Goal: Task Accomplishment & Management: Manage account settings

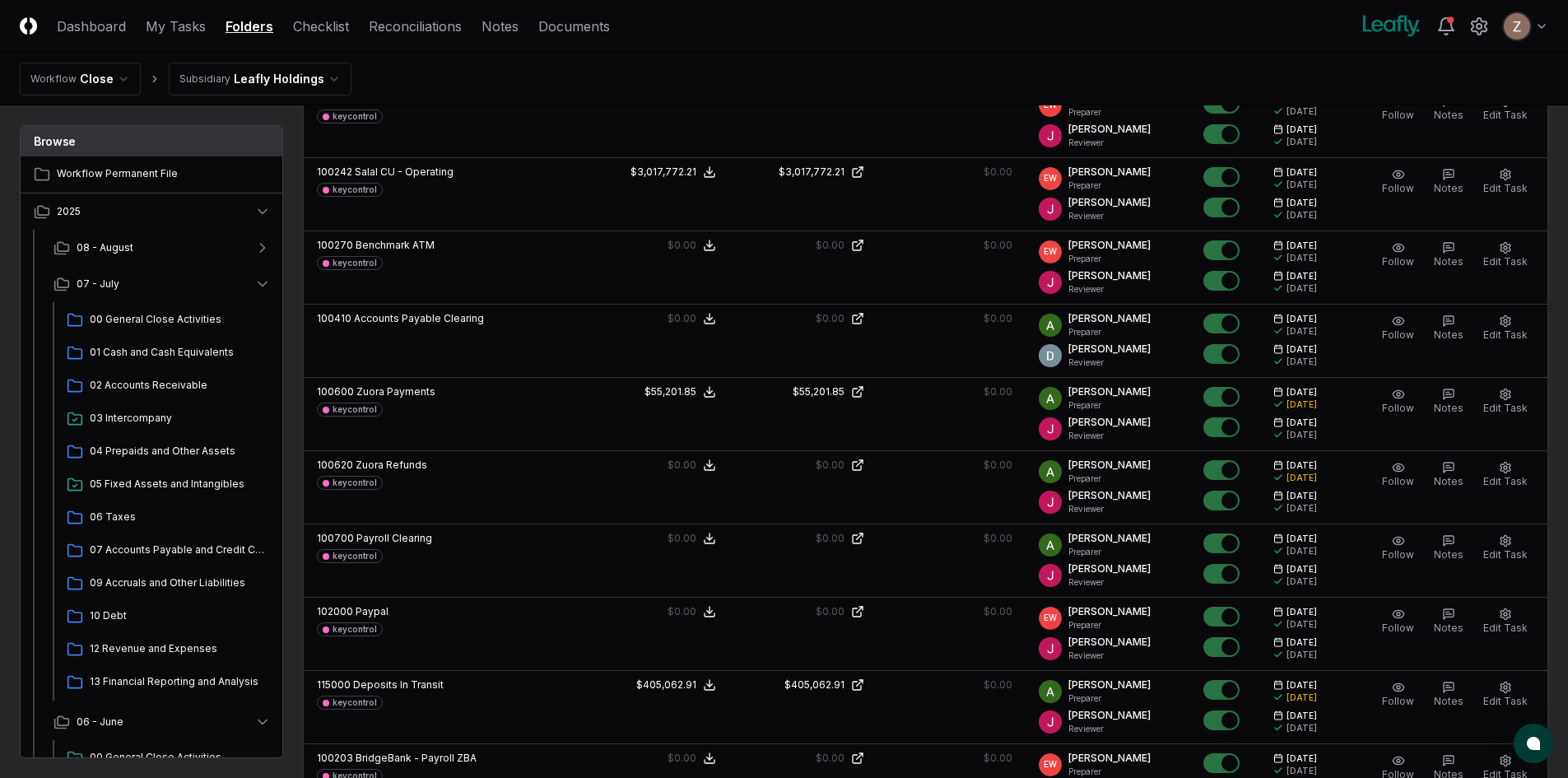
scroll to position [1152, 0]
click at [200, 29] on link "My Tasks" at bounding box center [176, 27] width 60 height 20
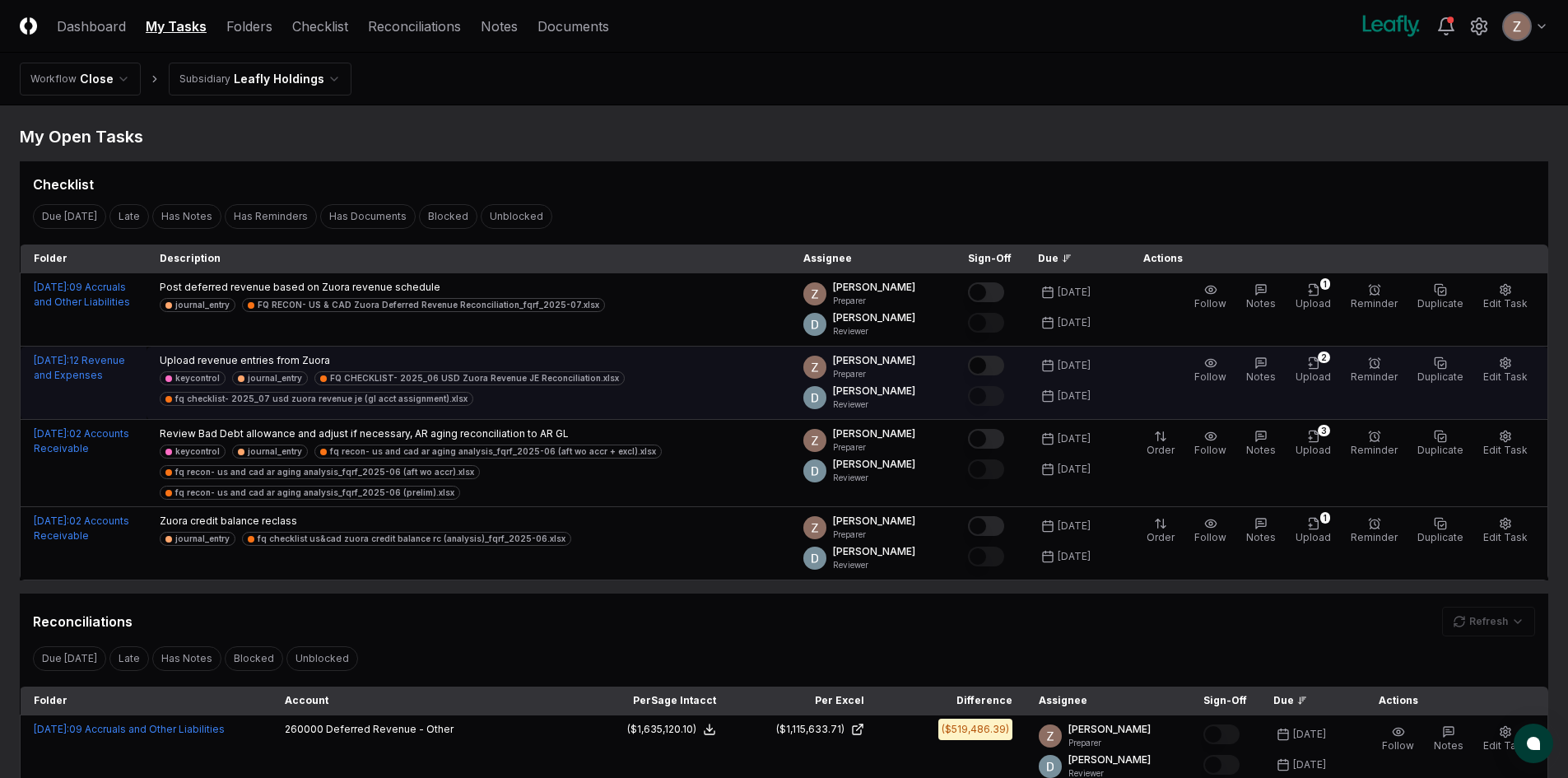
click at [998, 372] on button "Mark complete" at bounding box center [985, 366] width 36 height 20
click at [1324, 378] on span "Upload" at bounding box center [1313, 376] width 35 height 13
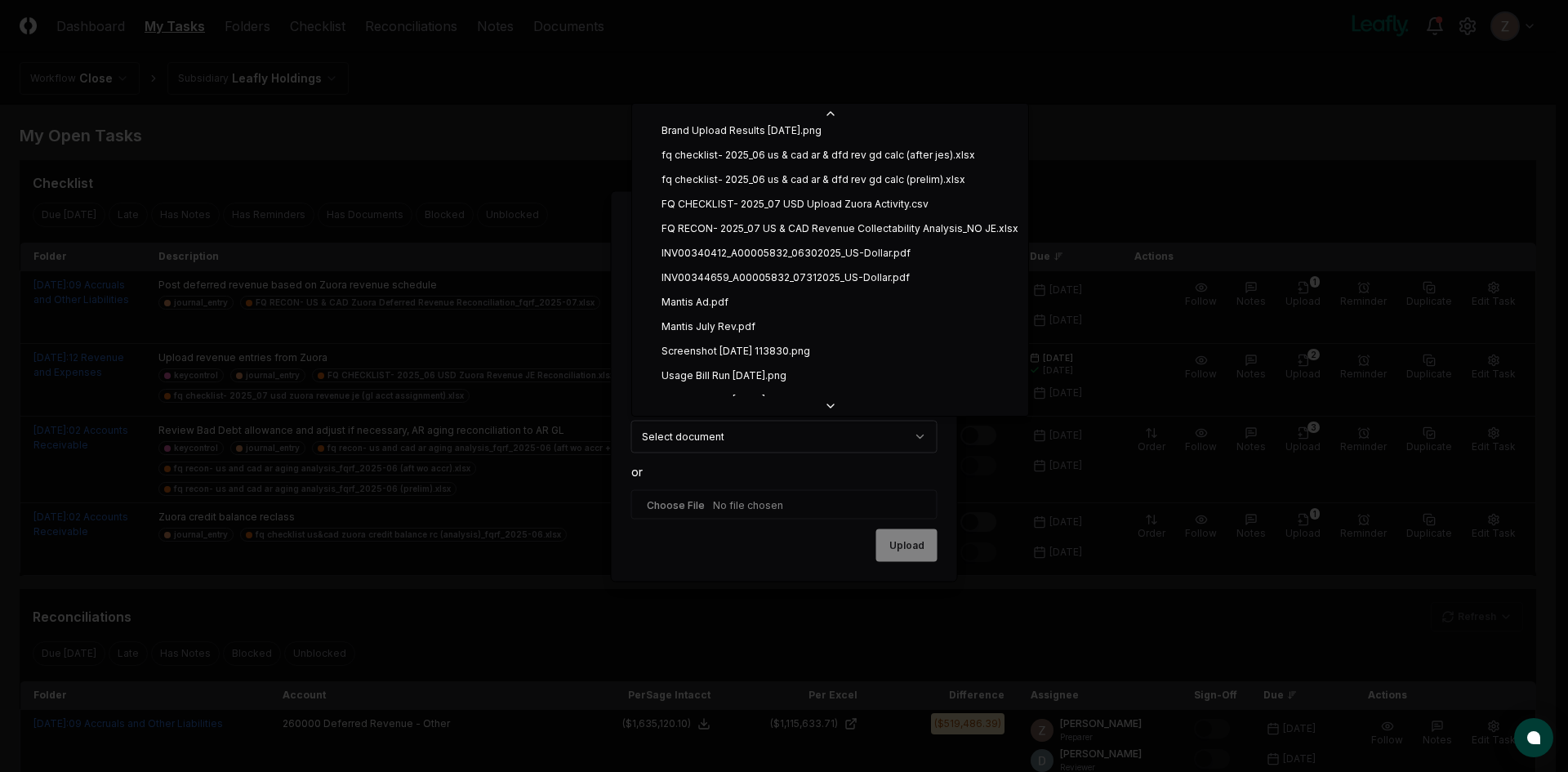
scroll to position [180, 0]
select select "**********"
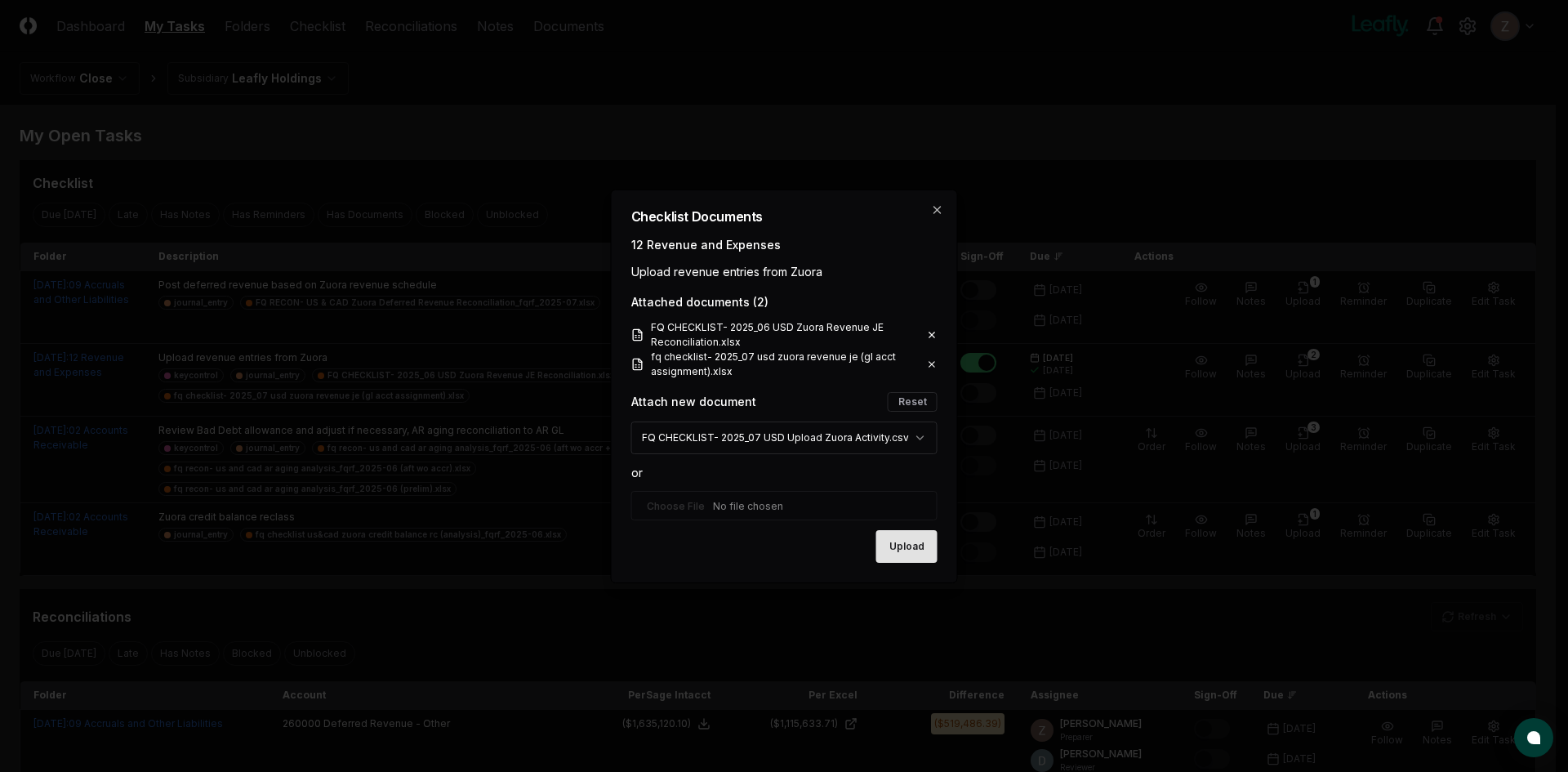
click at [916, 548] on button "Upload" at bounding box center [906, 546] width 61 height 32
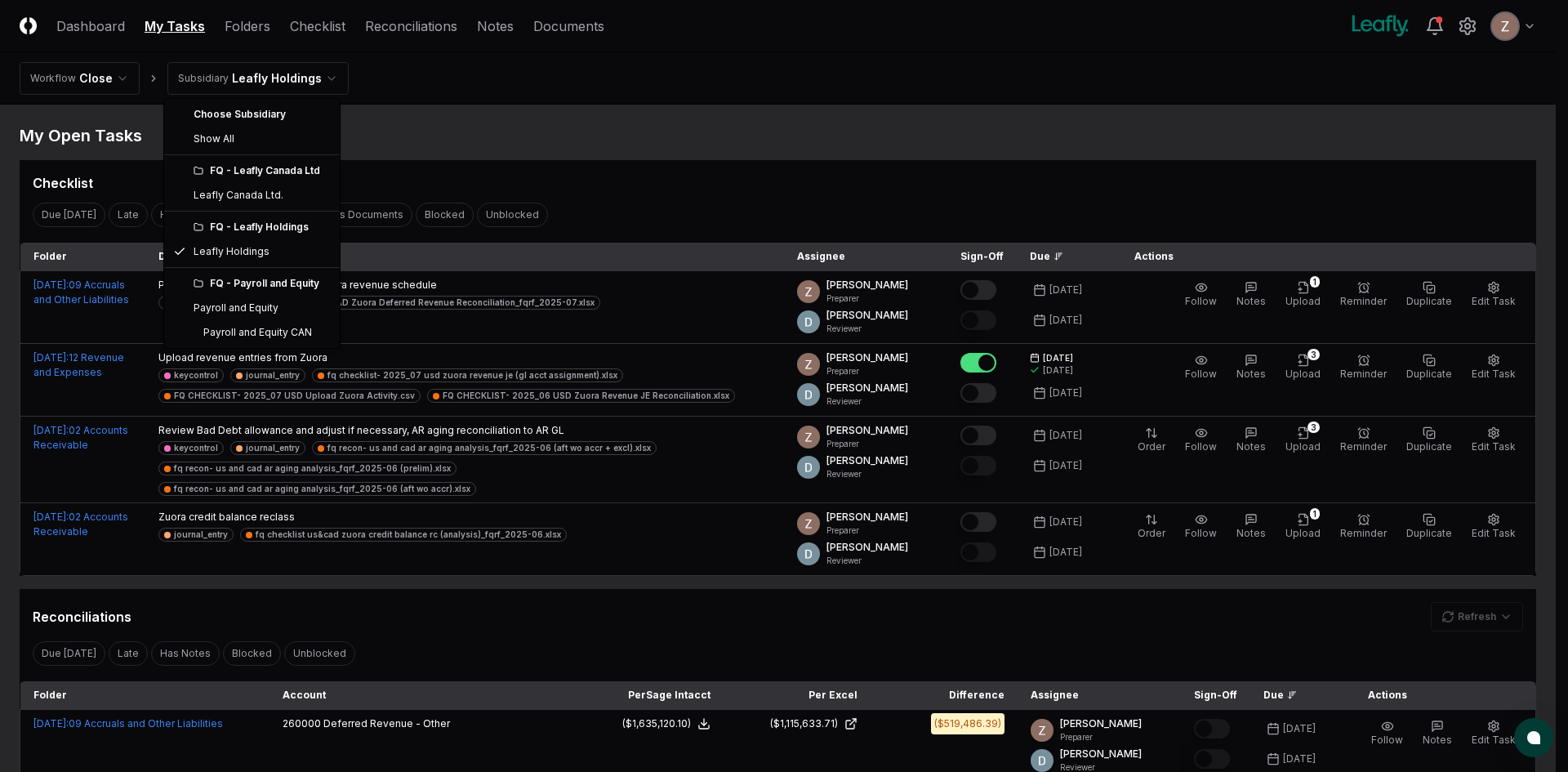
click at [246, 164] on div "FQ - Leafly Canada Ltd" at bounding box center [261, 170] width 136 height 15
click at [242, 209] on div "FQ - Leafly Canada Ltd Leafly Canada Ltd." at bounding box center [251, 185] width 169 height 53
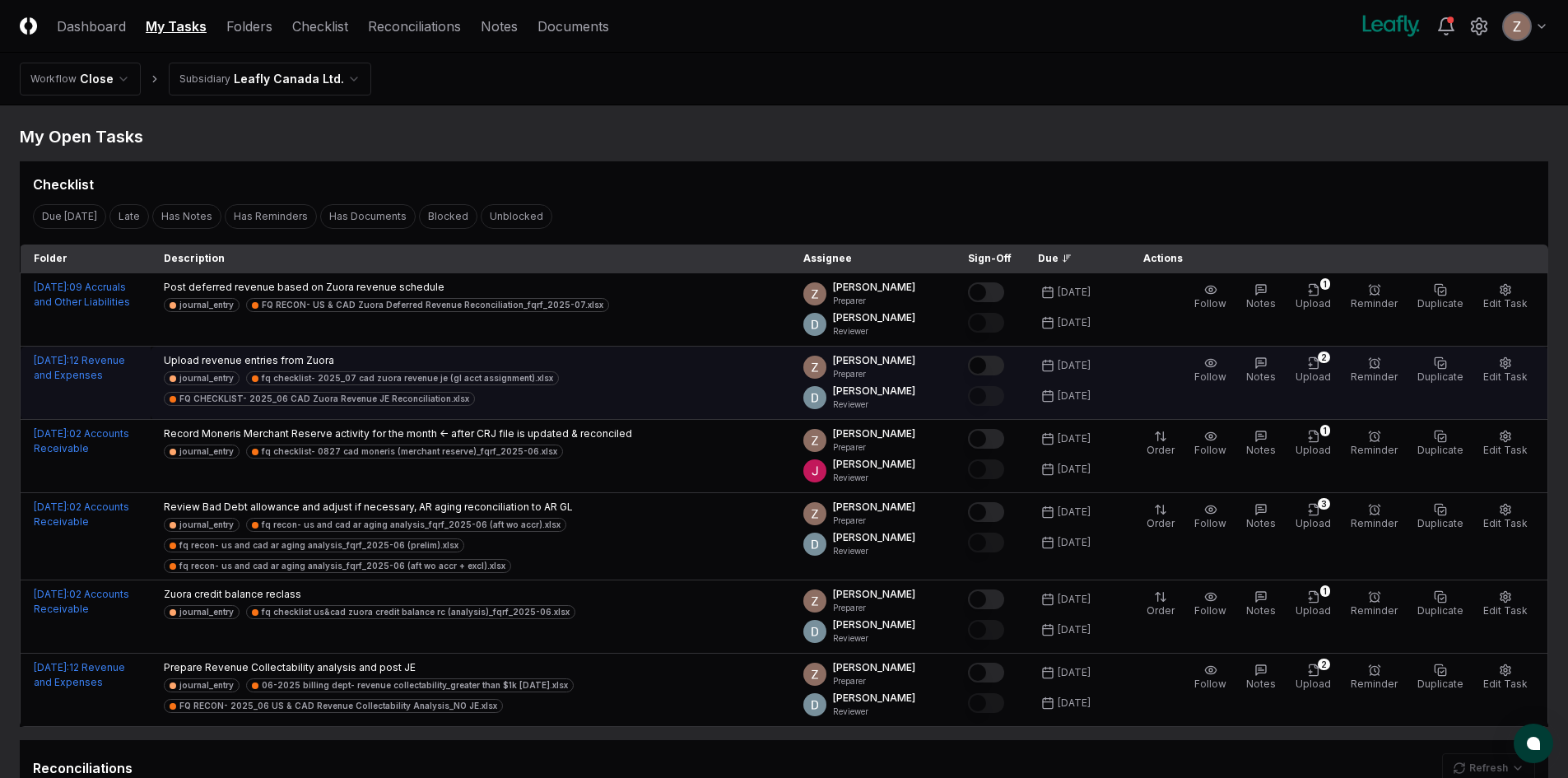
click at [1004, 370] on button "Mark complete" at bounding box center [985, 366] width 36 height 20
click at [1318, 368] on icon "button" at bounding box center [1313, 363] width 9 height 11
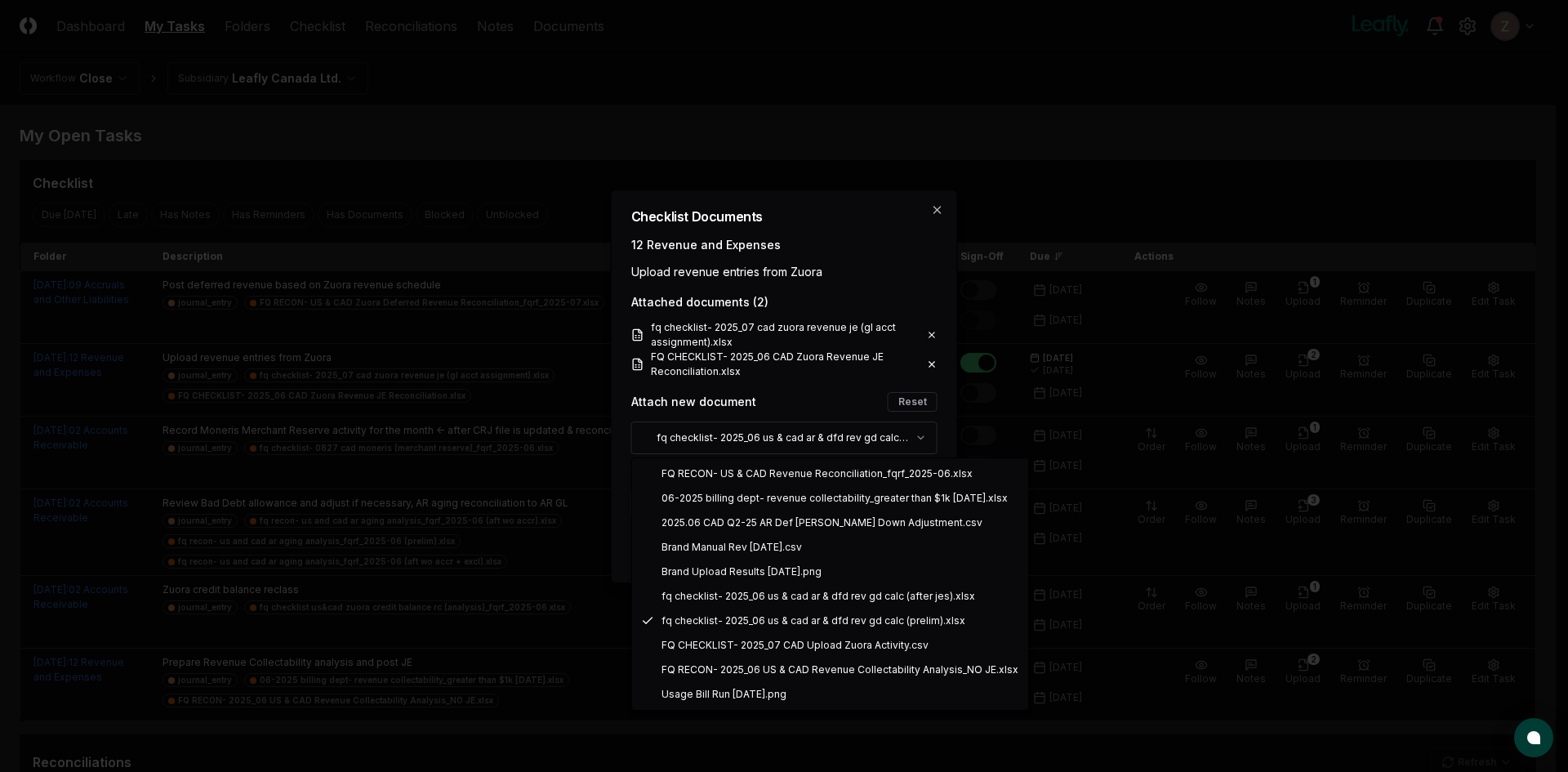
select select "**********"
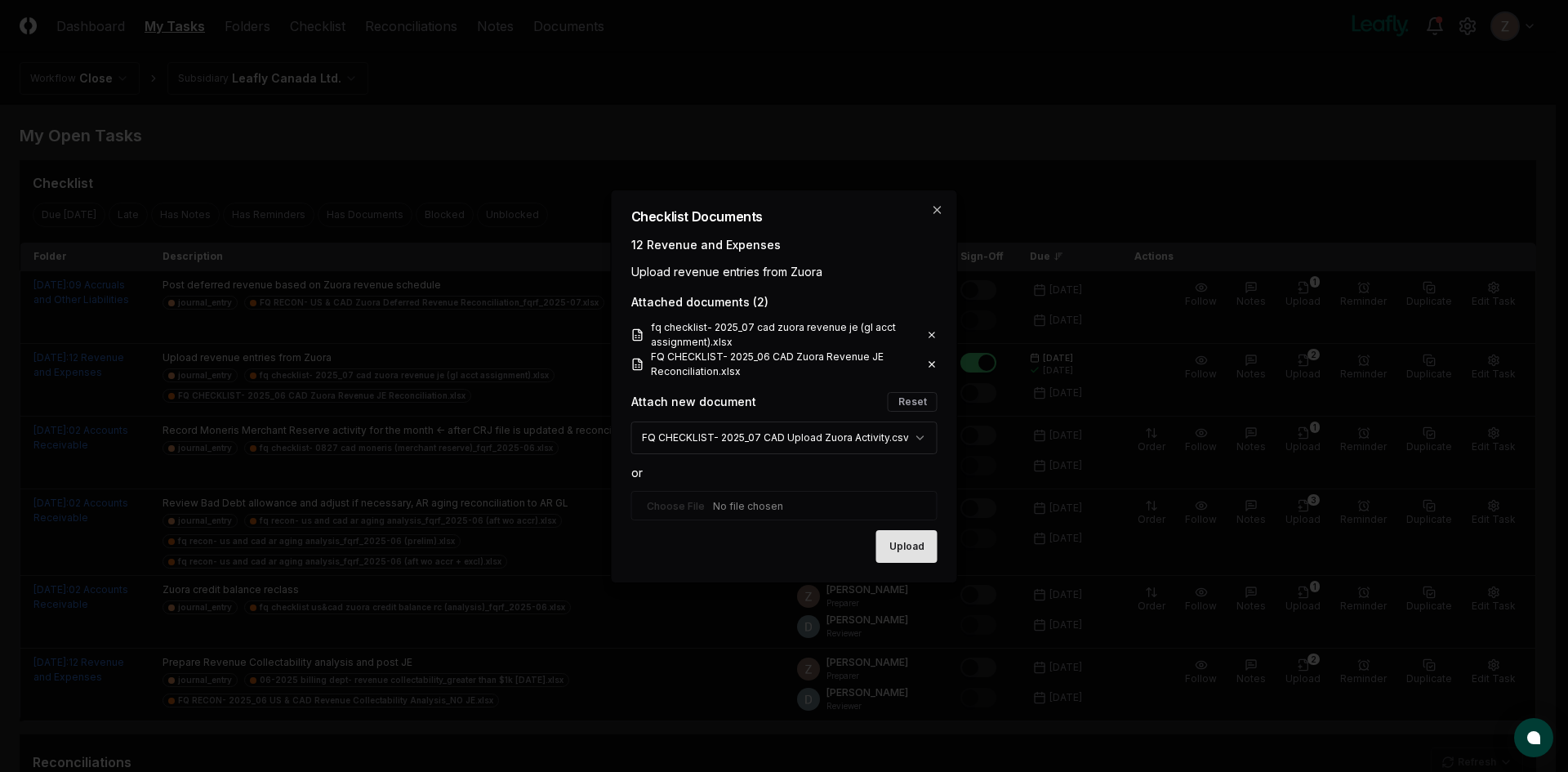
click at [900, 543] on button "Upload" at bounding box center [906, 546] width 61 height 32
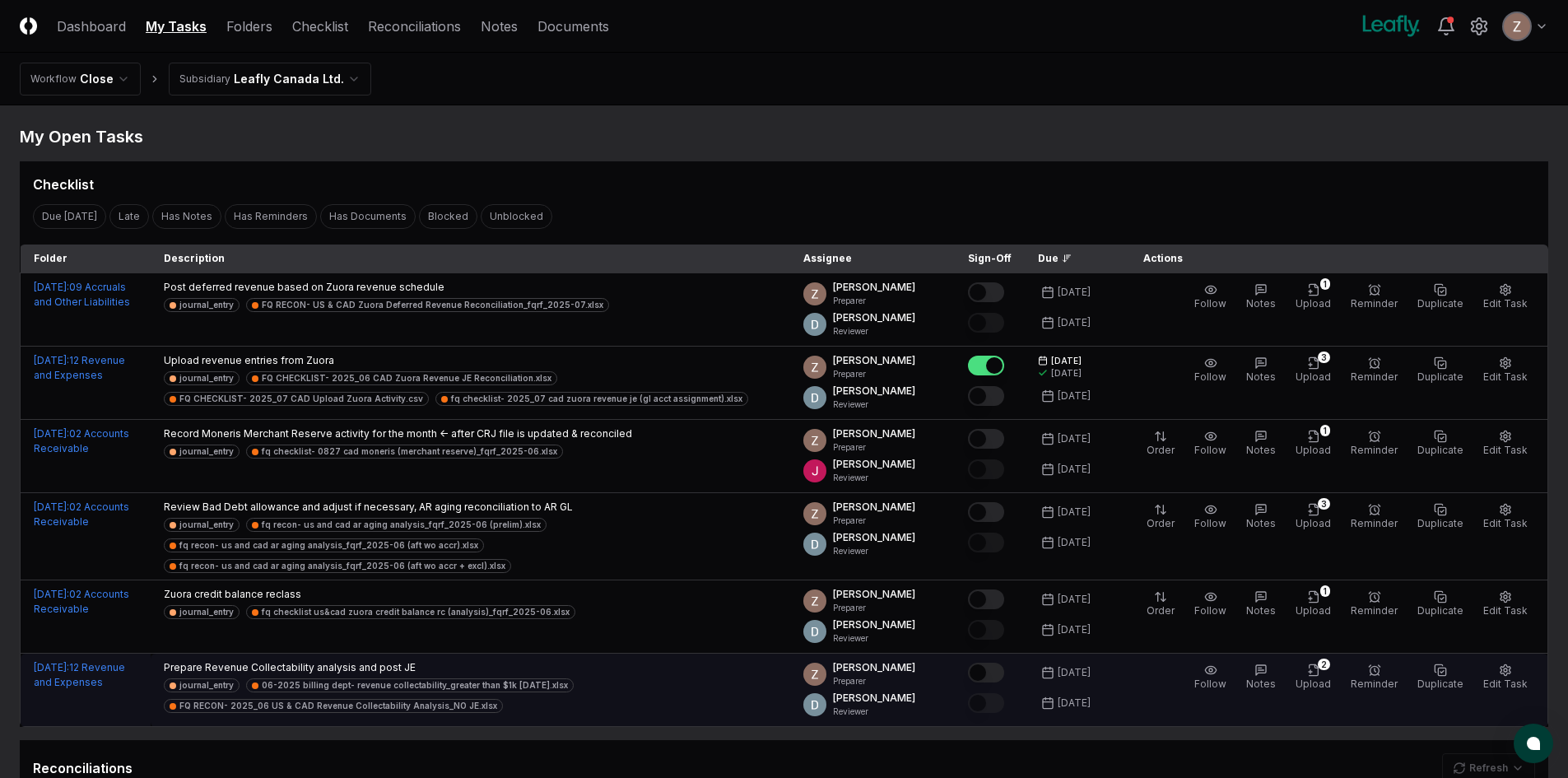
click at [1004, 674] on button "Mark complete" at bounding box center [985, 673] width 36 height 20
click at [1328, 666] on div "2" at bounding box center [1324, 665] width 13 height 12
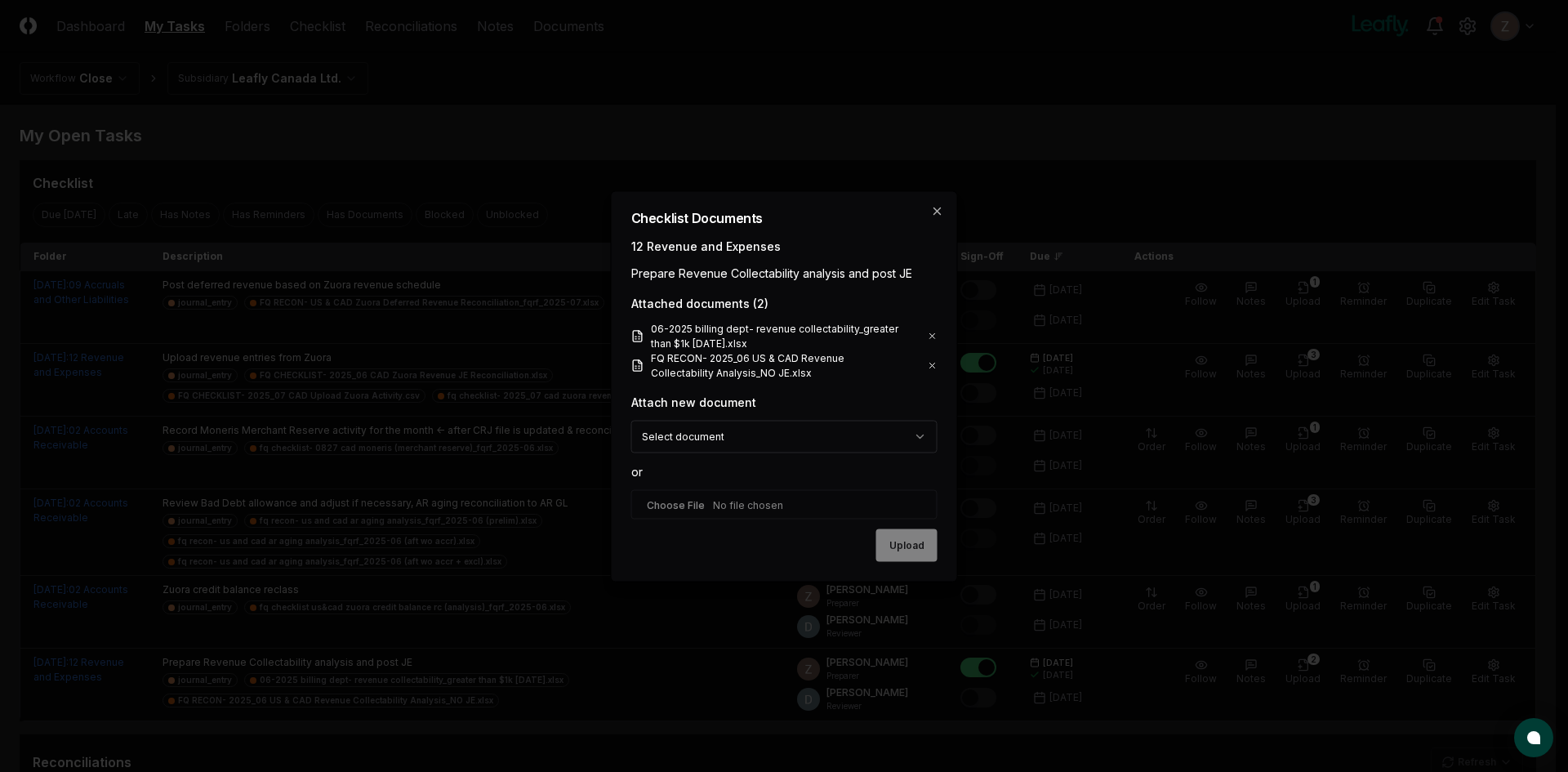
click at [778, 495] on input "file" at bounding box center [784, 504] width 306 height 30
type input "**********"
click at [930, 332] on icon at bounding box center [932, 334] width 5 height 5
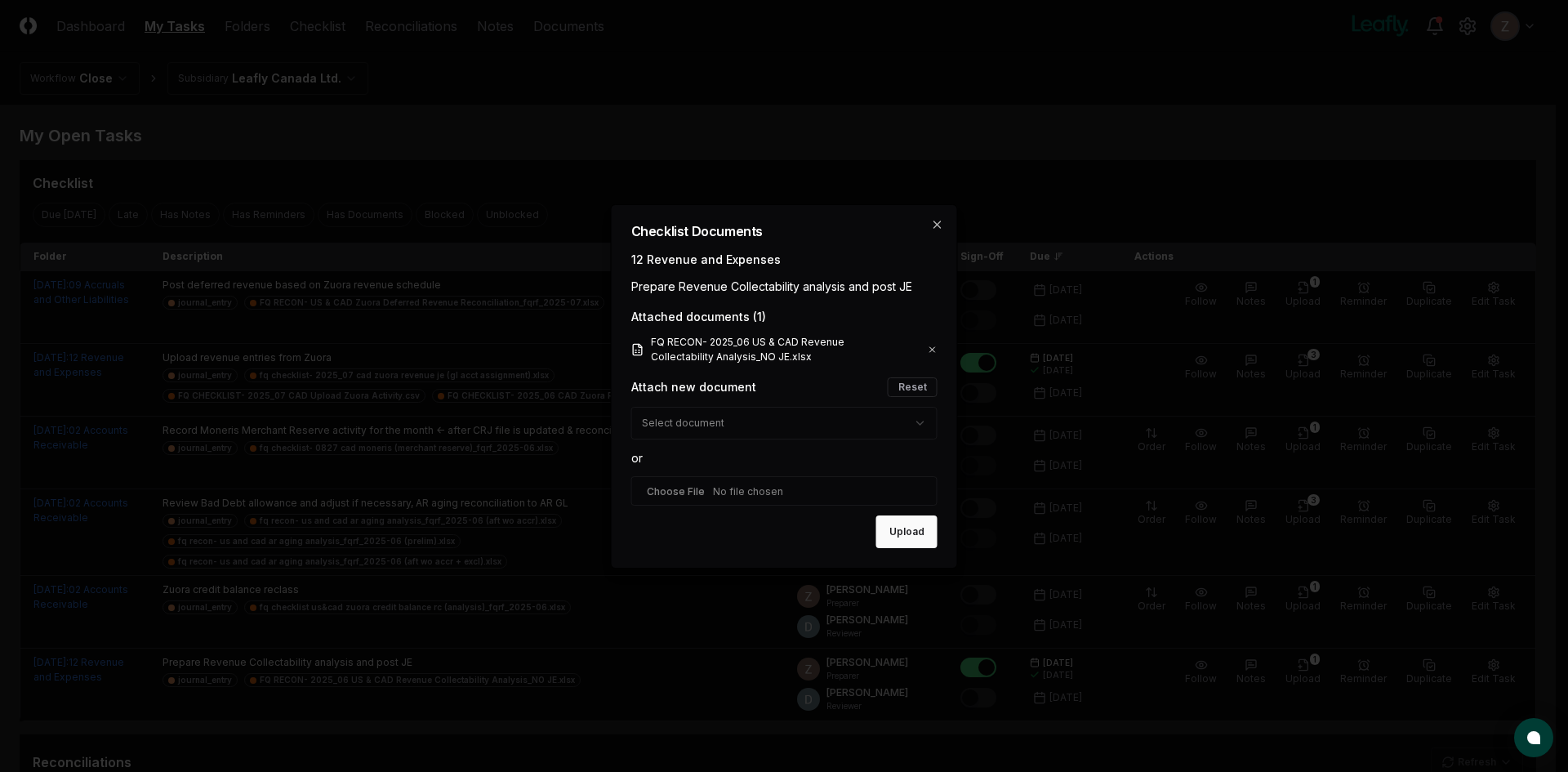
click at [930, 343] on icon at bounding box center [933, 350] width 10 height 13
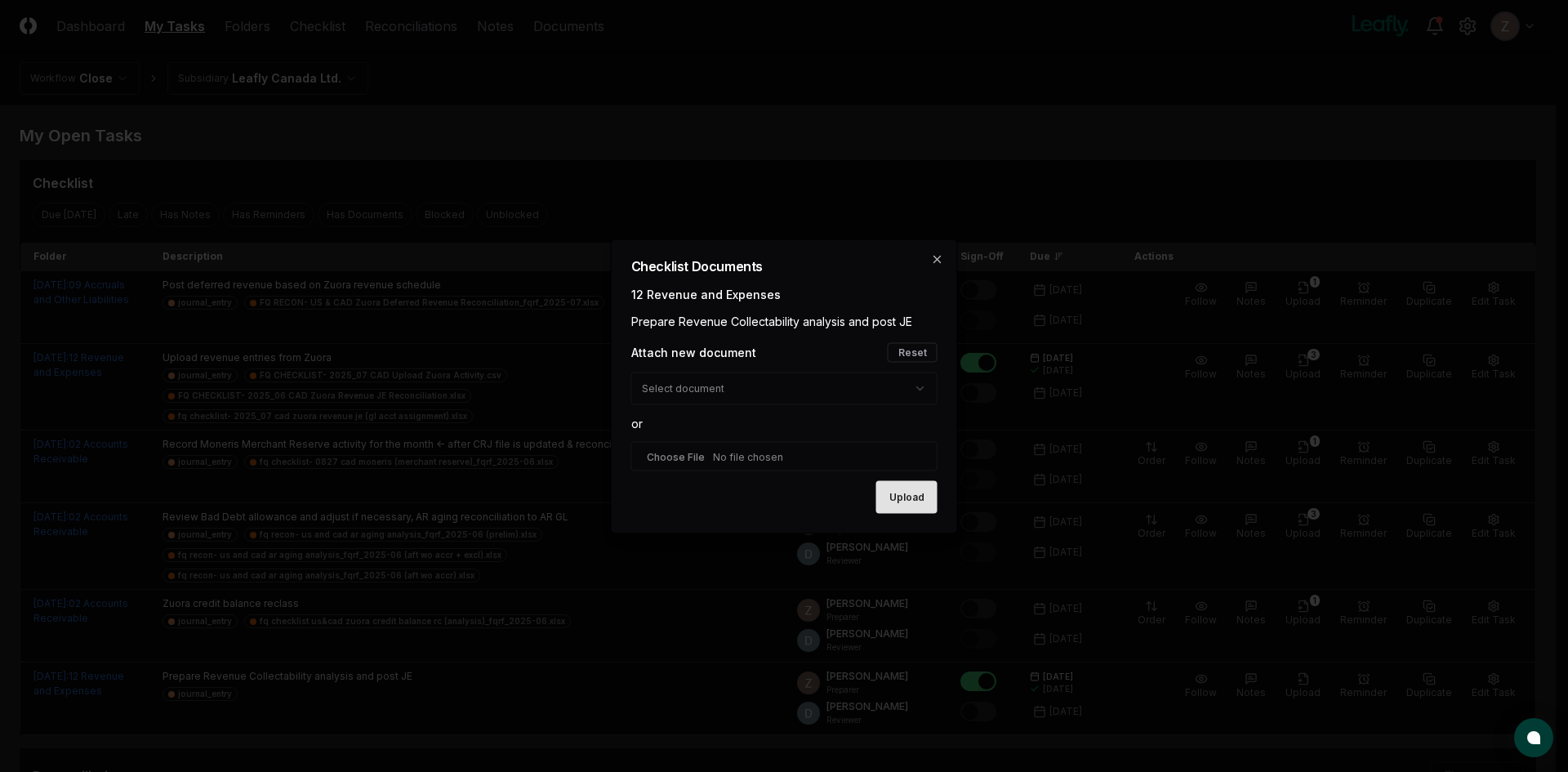
click at [927, 492] on button "Upload" at bounding box center [906, 496] width 61 height 32
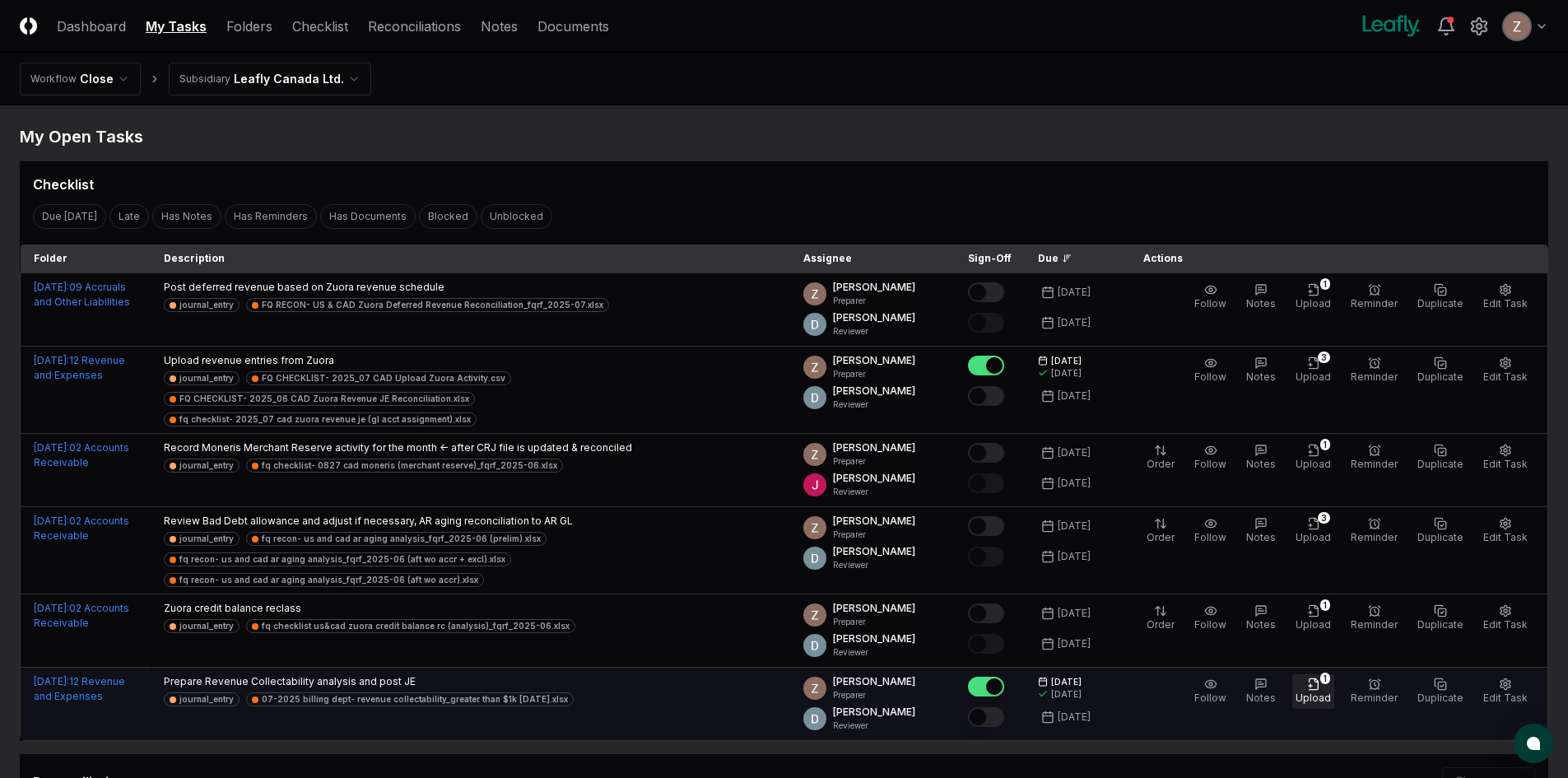
click at [1316, 678] on icon "button" at bounding box center [1314, 685] width 13 height 13
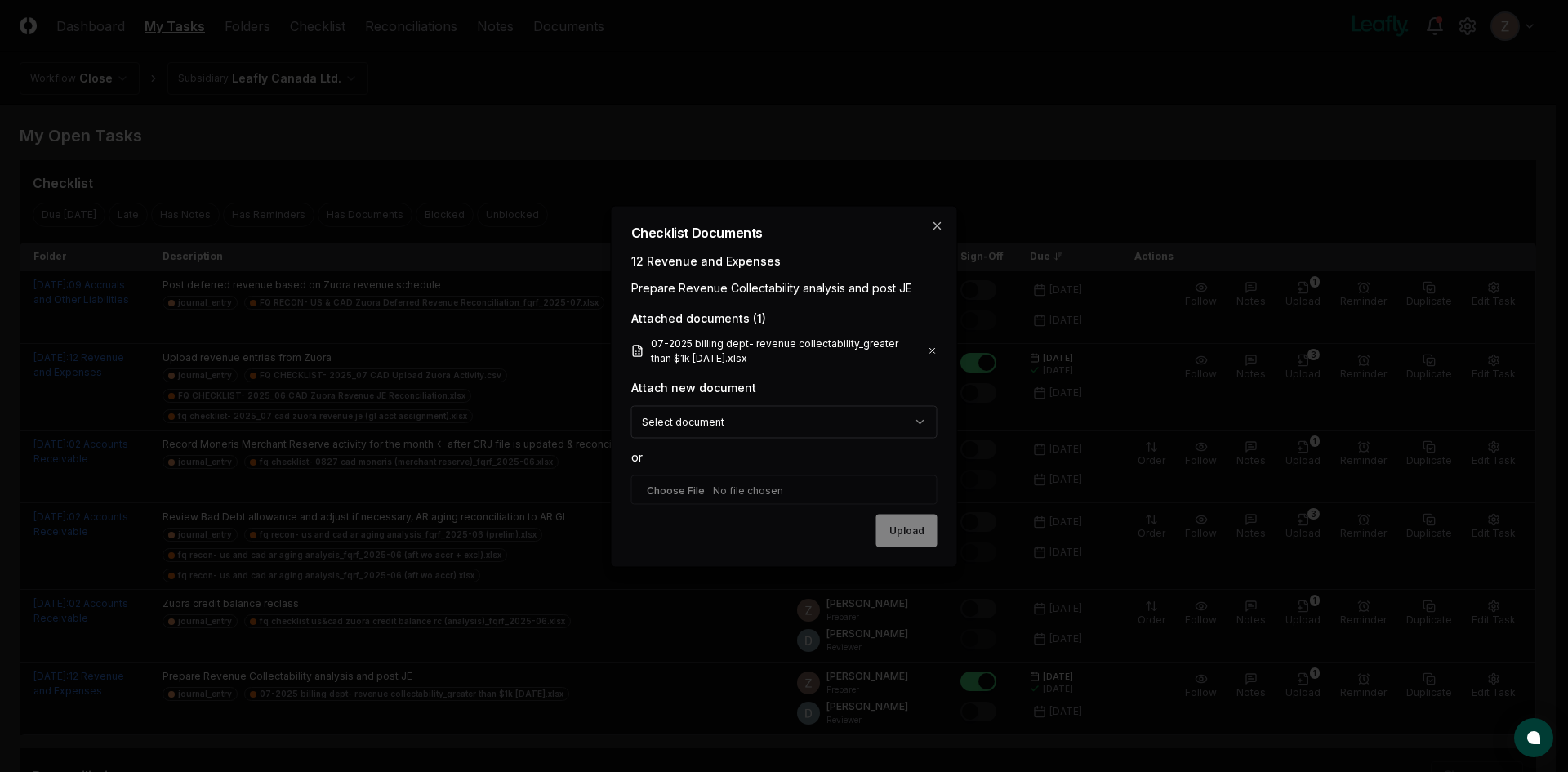
click at [726, 491] on input "file" at bounding box center [784, 490] width 306 height 30
type input "**********"
click at [887, 537] on button "Upload" at bounding box center [906, 531] width 61 height 32
click at [896, 535] on div "Upload" at bounding box center [784, 531] width 306 height 32
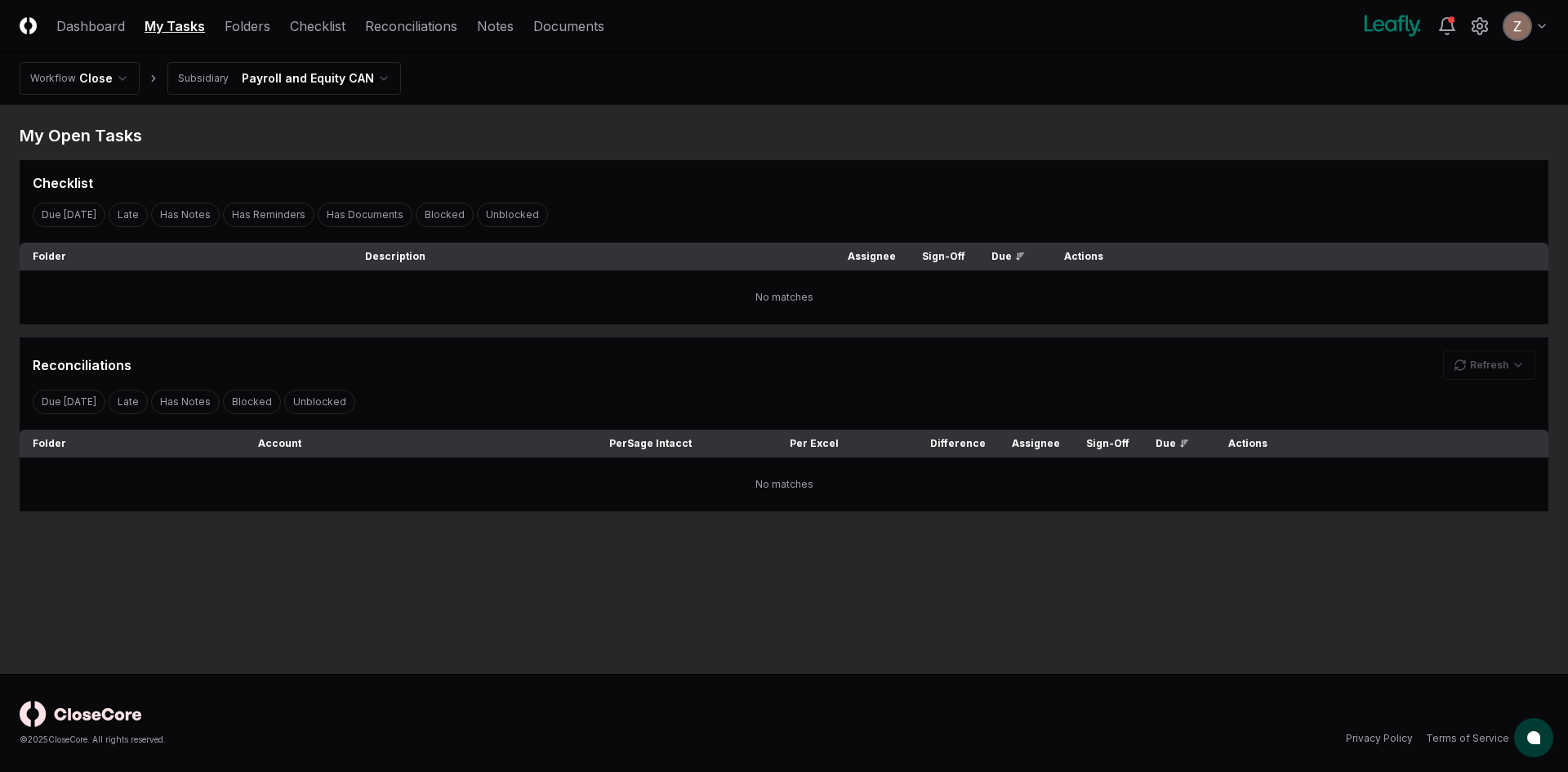
click at [306, 66] on html "CloseCore Dashboard My Tasks Folders Checklist Reconciliations Notes Documents …" at bounding box center [784, 386] width 1568 height 772
